Goal: Find specific page/section: Find specific page/section

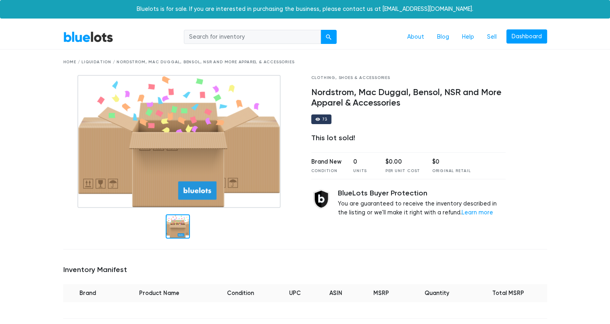
click at [263, 39] on input "search" at bounding box center [252, 37] width 137 height 15
type input "nordstrom"
click at [320, 30] on button "submit" at bounding box center [328, 37] width 16 height 15
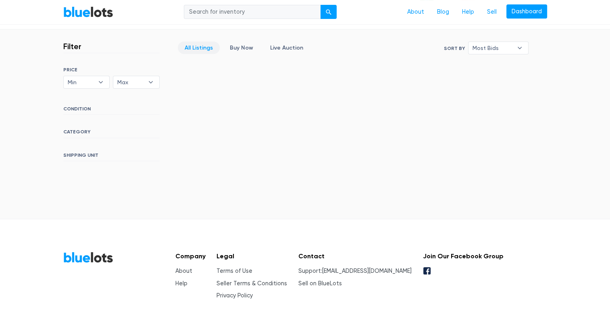
scroll to position [209, 0]
